Goal: Find contact information: Find contact information

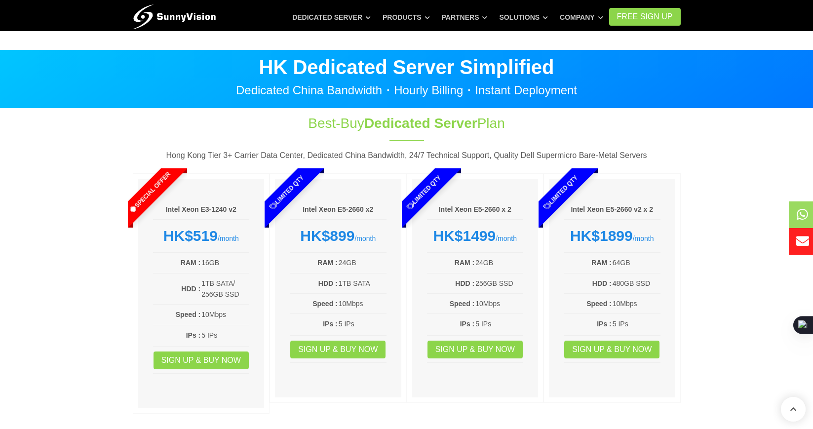
scroll to position [242, 0]
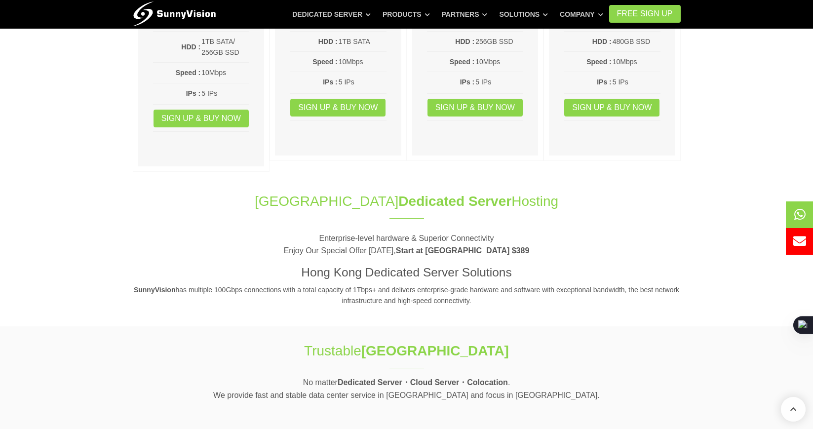
click at [588, 182] on section "Hong Kong Dedicated Server Hosting Enterprise-level hardware & Superior Connect…" at bounding box center [406, 254] width 813 height 145
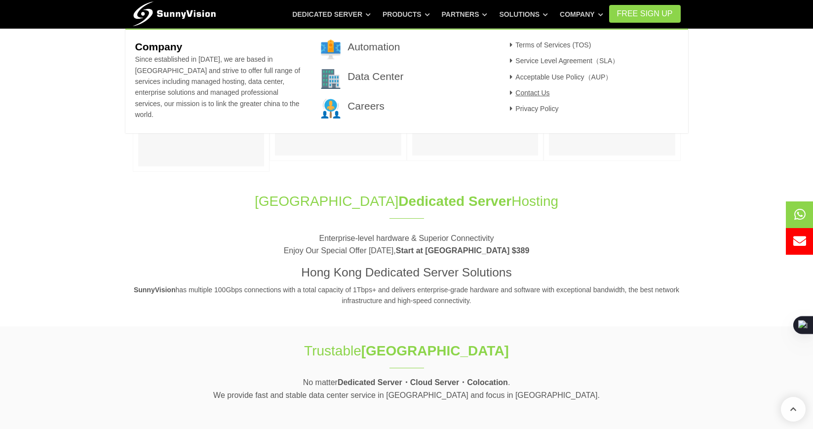
click at [546, 94] on link "Contact Us" at bounding box center [528, 93] width 43 height 8
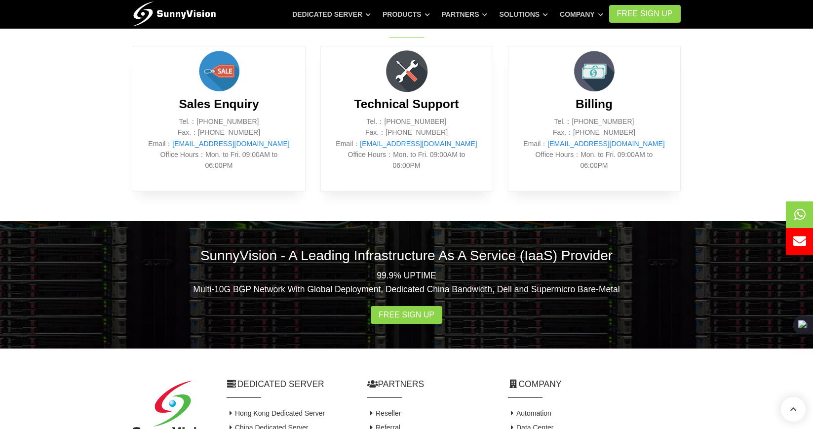
scroll to position [350, 0]
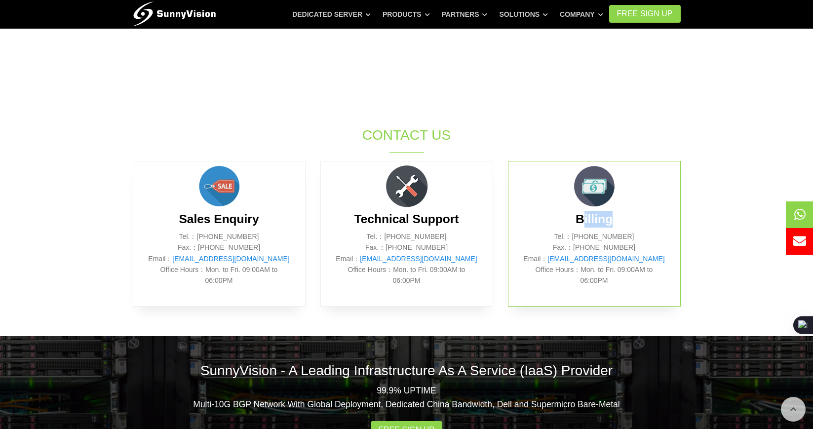
drag, startPoint x: 596, startPoint y: 219, endPoint x: 659, endPoint y: 224, distance: 62.9
click at [658, 224] on h3 "Billing" at bounding box center [594, 219] width 142 height 17
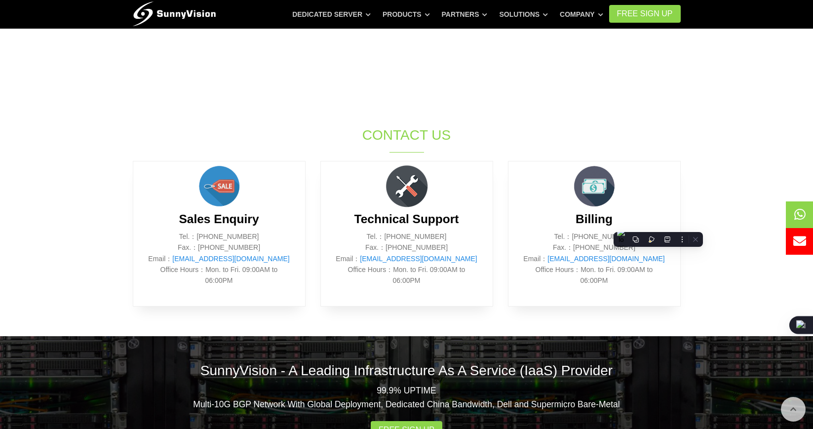
click at [704, 271] on section "SunnyVision Limited holds different group of brands, service including Data Cen…" at bounding box center [406, 47] width 813 height 577
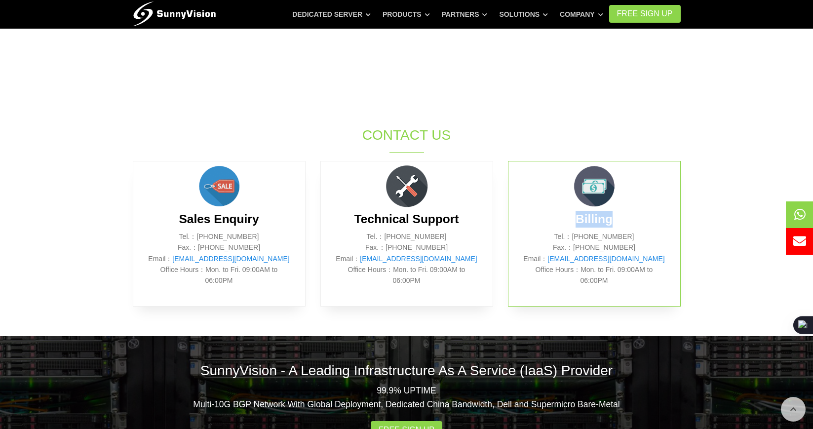
drag, startPoint x: 580, startPoint y: 224, endPoint x: 648, endPoint y: 225, distance: 68.2
click at [648, 225] on h3 "Billing" at bounding box center [594, 219] width 142 height 17
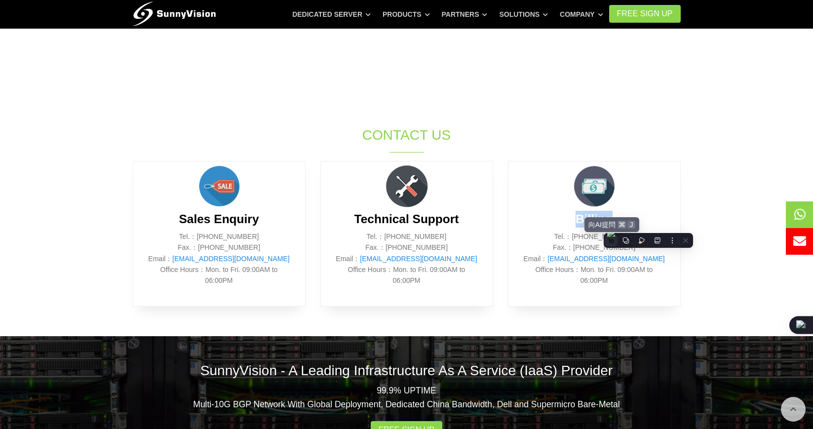
click at [611, 243] on img at bounding box center [611, 240] width 8 height 23
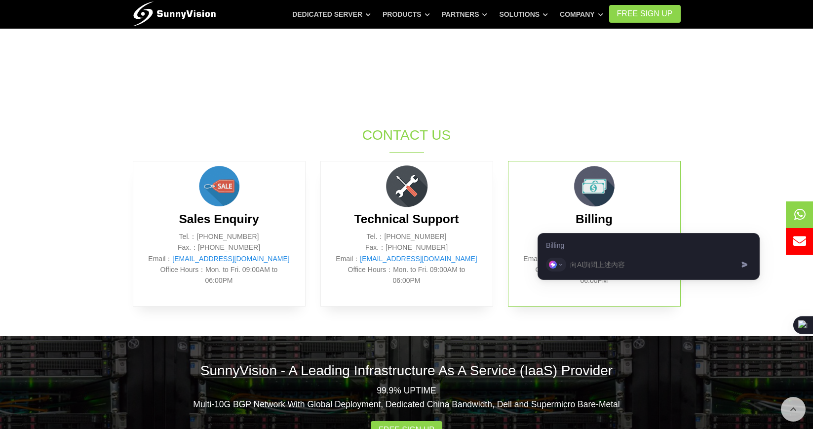
click at [633, 211] on h3 "Billing" at bounding box center [594, 219] width 142 height 17
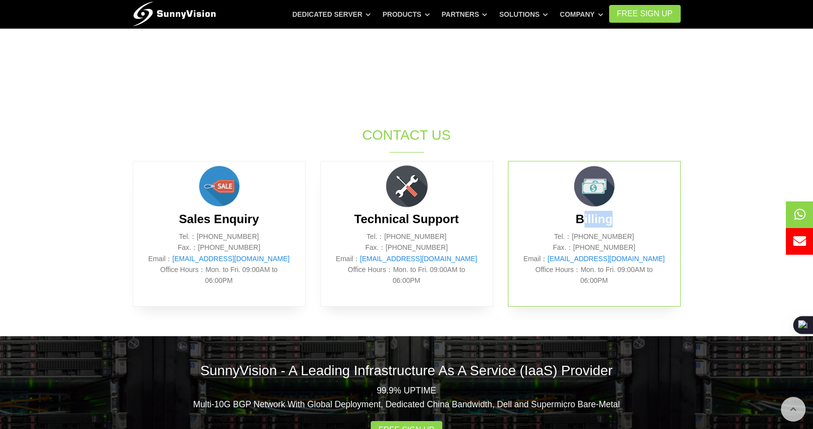
drag, startPoint x: 581, startPoint y: 218, endPoint x: 610, endPoint y: 218, distance: 29.1
click at [610, 218] on b "Billing" at bounding box center [594, 218] width 37 height 13
click at [572, 216] on h3 "Billing" at bounding box center [594, 219] width 142 height 17
drag, startPoint x: 572, startPoint y: 216, endPoint x: 631, endPoint y: 219, distance: 58.8
click at [631, 219] on h3 "Billing" at bounding box center [594, 219] width 142 height 17
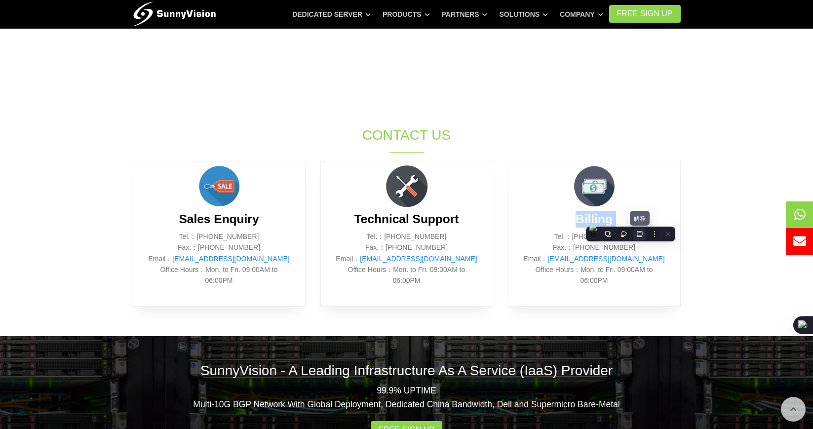
click at [645, 232] on button at bounding box center [640, 234] width 13 height 13
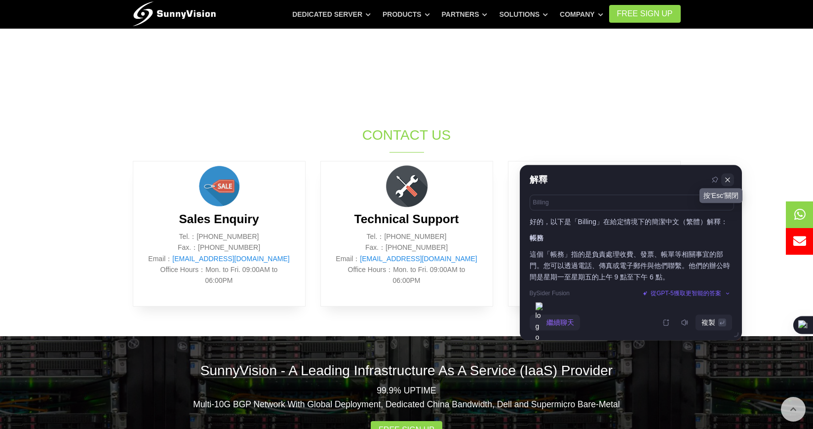
click at [727, 176] on icon at bounding box center [727, 179] width 7 height 7
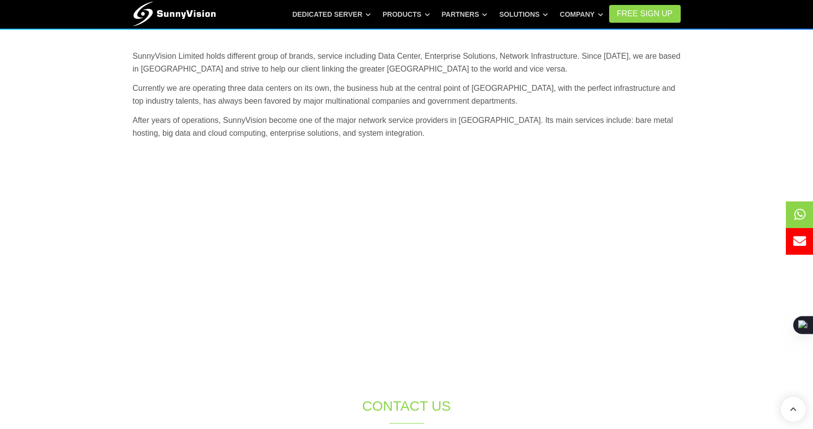
scroll to position [0, 0]
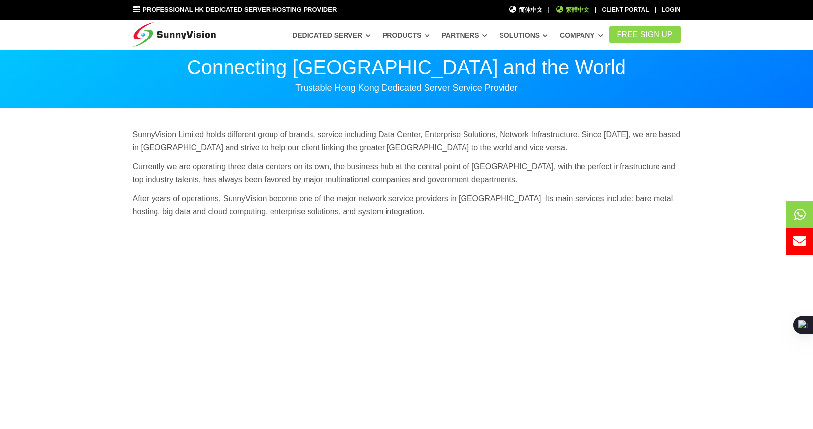
click at [569, 6] on span "繁體中文" at bounding box center [572, 9] width 34 height 9
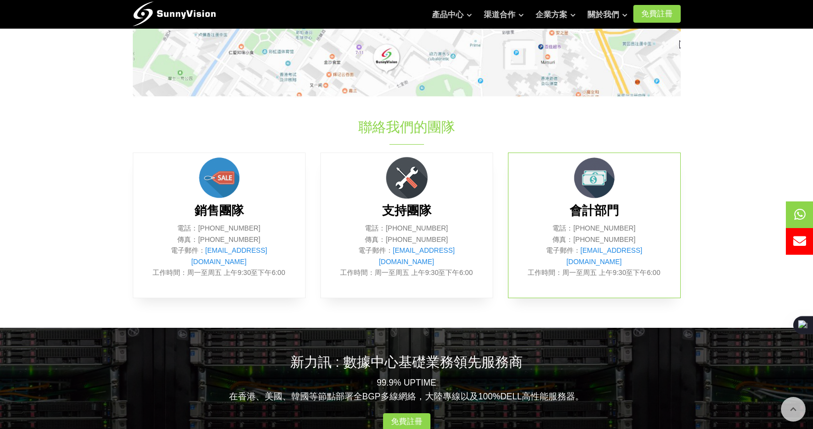
scroll to position [338, 0]
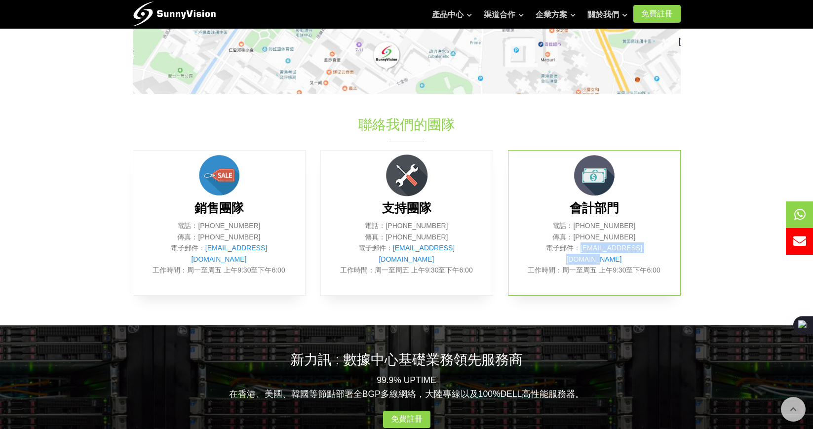
drag, startPoint x: 658, startPoint y: 247, endPoint x: 572, endPoint y: 249, distance: 85.5
click at [572, 249] on p "電話：[PHONE_NUMBER] 傳真：[PHONE_NUMBER] 電子郵件： [EMAIL_ADDRESS][DOMAIN_NAME] 工作時間：周一至…" at bounding box center [594, 247] width 142 height 55
copy link "[EMAIL_ADDRESS][DOMAIN_NAME]"
click at [704, 138] on section "新力訊有限公司為新力訊品牌持有人，品牌旗下包括有數據中心、企業方案團隊、網絡及基礎設施架構等。品牌由[DATE]成立，建基於香港，並一直以香港為主要營運策略點…" at bounding box center [406, 48] width 813 height 555
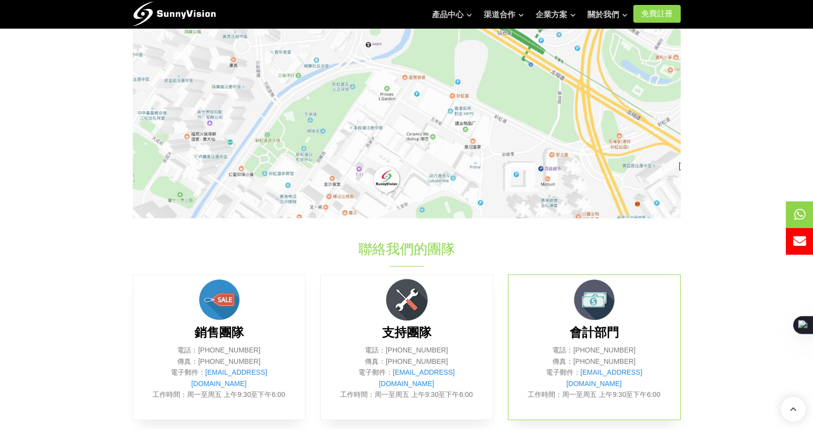
scroll to position [261, 0]
